Goal: Find contact information: Find contact information

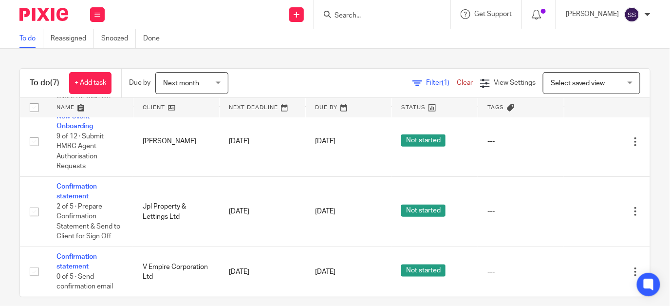
scroll to position [275, 0]
click at [360, 16] on input "Search" at bounding box center [377, 16] width 88 height 9
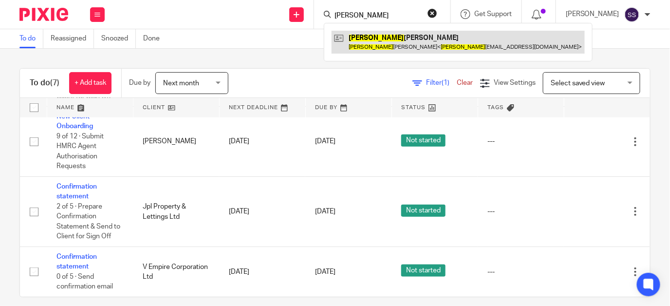
type input "ralph"
click at [397, 37] on link at bounding box center [457, 42] width 253 height 22
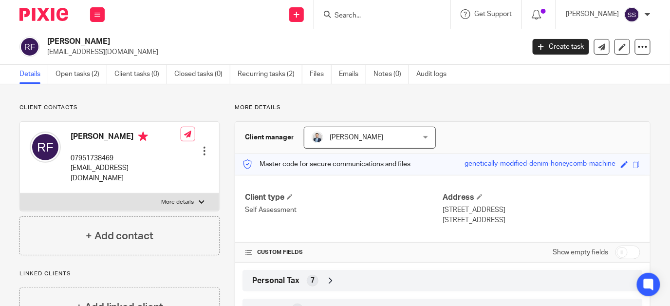
click at [367, 12] on input "Search" at bounding box center [377, 16] width 88 height 9
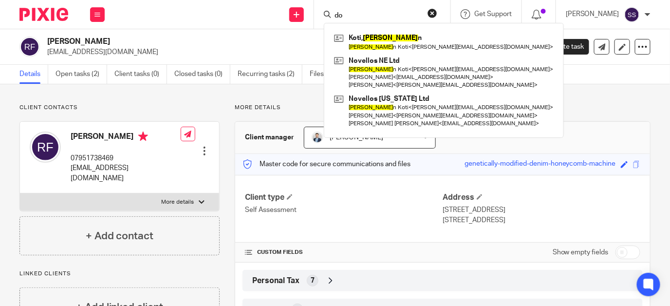
type input "d"
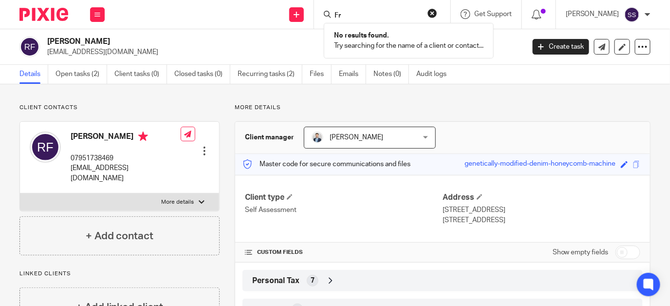
type input "F"
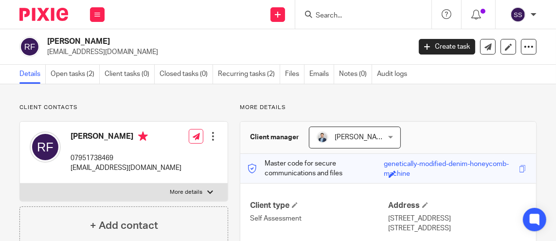
click at [338, 12] on input "Search" at bounding box center [359, 16] width 88 height 9
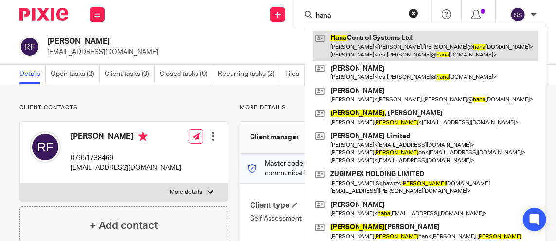
type input "hana"
click at [378, 43] on link at bounding box center [426, 46] width 226 height 30
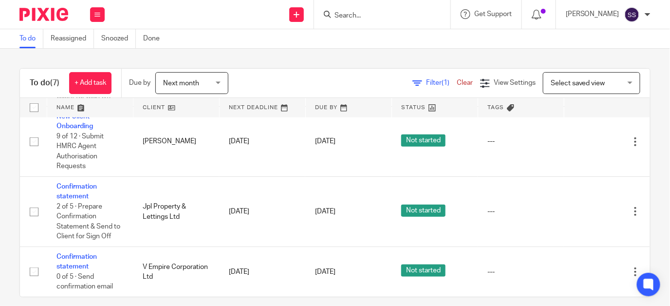
scroll to position [275, 0]
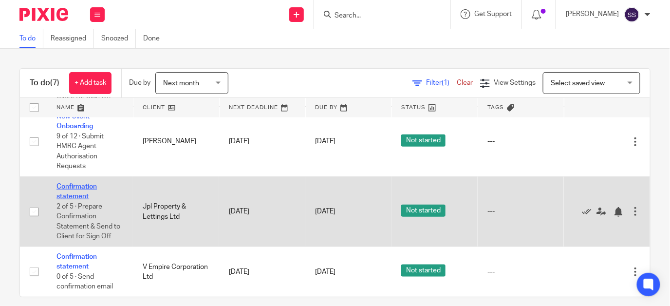
click at [66, 183] on link "Confirmation statement" at bounding box center [76, 191] width 40 height 17
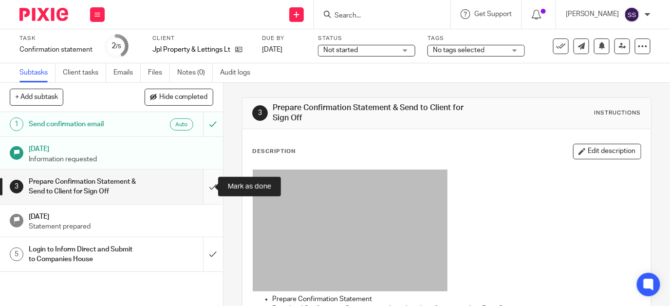
click at [205, 184] on input "submit" at bounding box center [111, 186] width 223 height 35
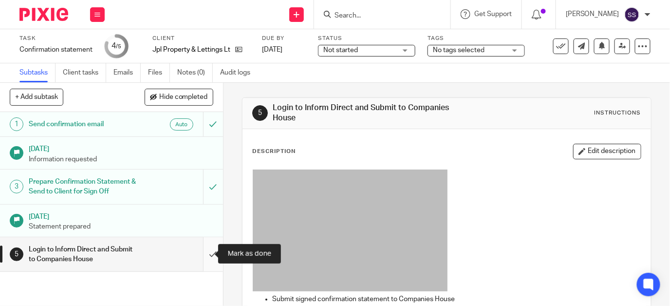
click at [202, 249] on input "submit" at bounding box center [111, 254] width 223 height 35
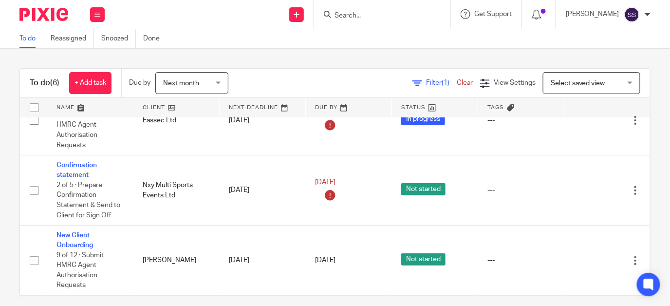
scroll to position [193, 0]
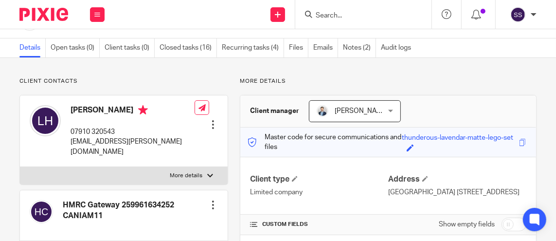
scroll to position [6, 0]
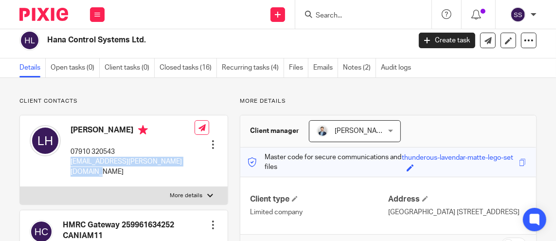
drag, startPoint x: 70, startPoint y: 160, endPoint x: 79, endPoint y: 167, distance: 11.8
click at [79, 167] on p "les.harrold@hanacontrolsystems.co.uk" at bounding box center [133, 167] width 124 height 20
drag, startPoint x: 79, startPoint y: 167, endPoint x: 73, endPoint y: 159, distance: 10.7
copy p "les.harrold@hanacontrolsystems.co.uk"
click at [351, 17] on input "Search" at bounding box center [359, 16] width 88 height 9
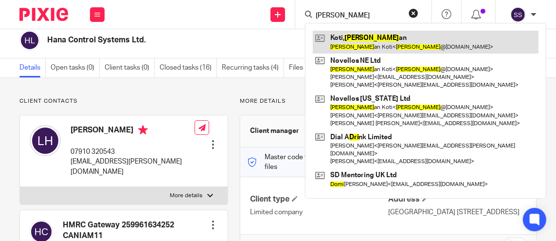
type input "dori"
click at [377, 38] on link at bounding box center [426, 42] width 226 height 22
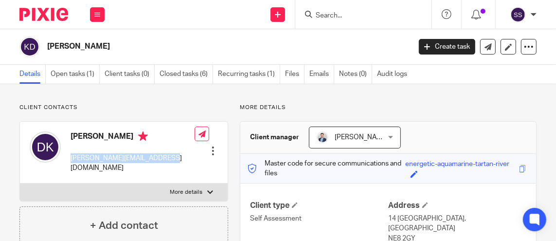
drag, startPoint x: 72, startPoint y: 158, endPoint x: 163, endPoint y: 154, distance: 91.6
click at [163, 154] on div "[PERSON_NAME] [PERSON_NAME][EMAIL_ADDRESS][DOMAIN_NAME] Edit contact Create cli…" at bounding box center [124, 153] width 208 height 62
drag, startPoint x: 163, startPoint y: 154, endPoint x: 157, endPoint y: 156, distance: 6.0
copy p "[PERSON_NAME][EMAIL_ADDRESS][DOMAIN_NAME]"
click at [327, 14] on input "Search" at bounding box center [359, 16] width 88 height 9
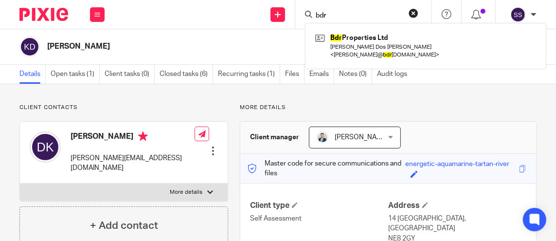
type input "bdr"
